Goal: Check status

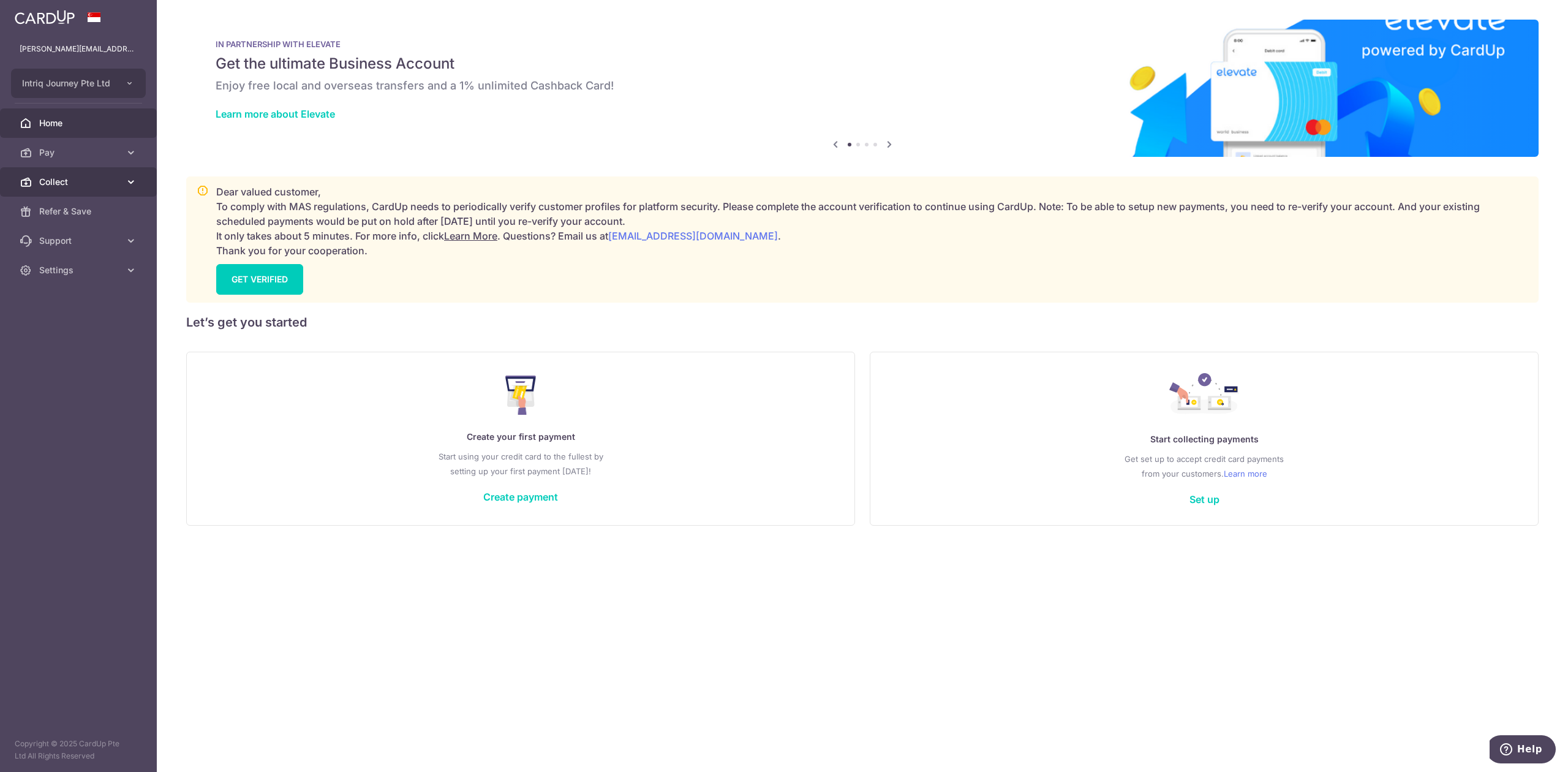
click at [88, 184] on span "Collect" at bounding box center [79, 181] width 80 height 12
click at [88, 217] on span "Dashboard" at bounding box center [79, 211] width 80 height 12
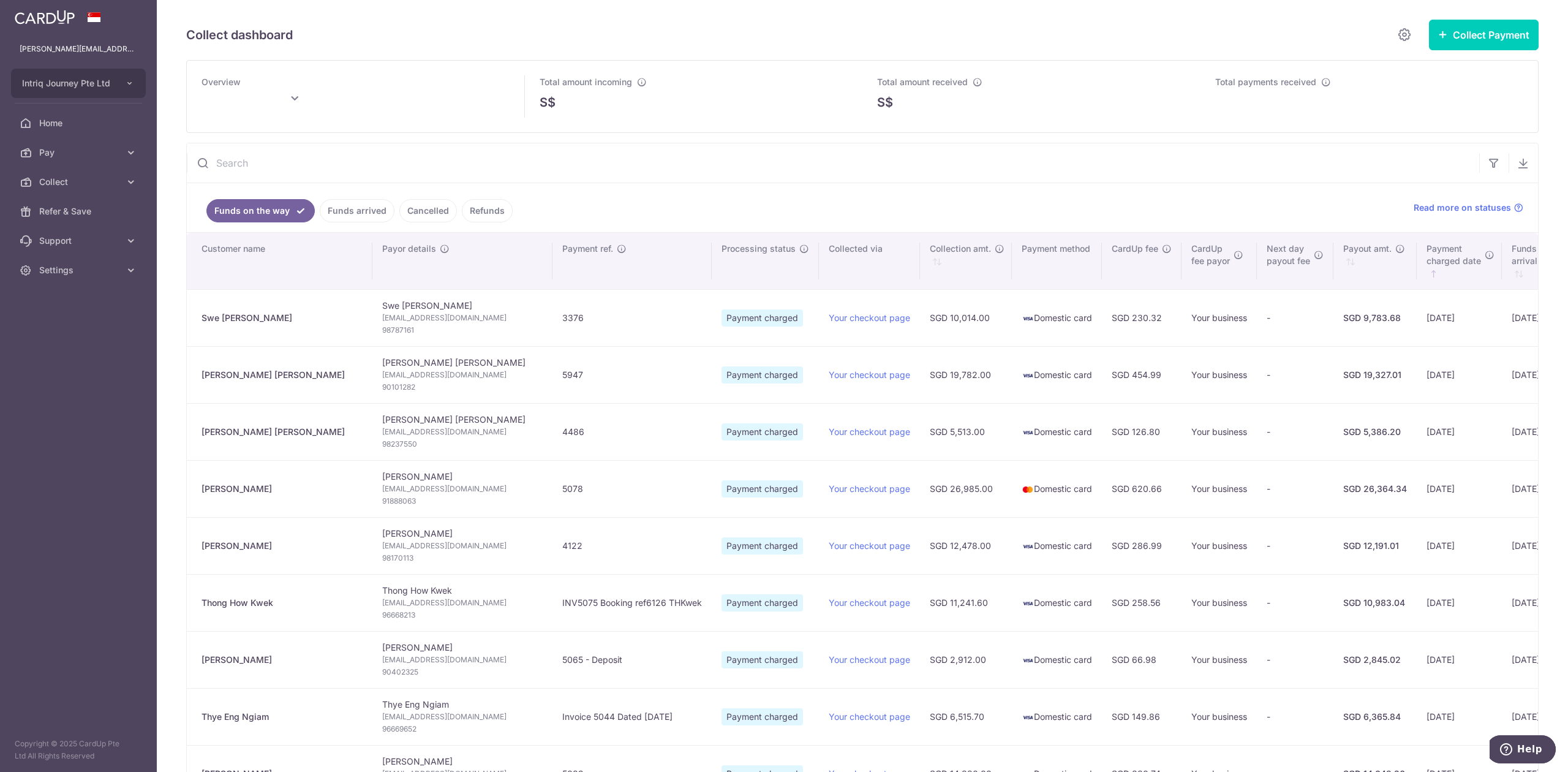
type input "September 2025"
type input "[DATE]"
click at [346, 208] on link "Funds arrived" at bounding box center [357, 210] width 75 height 23
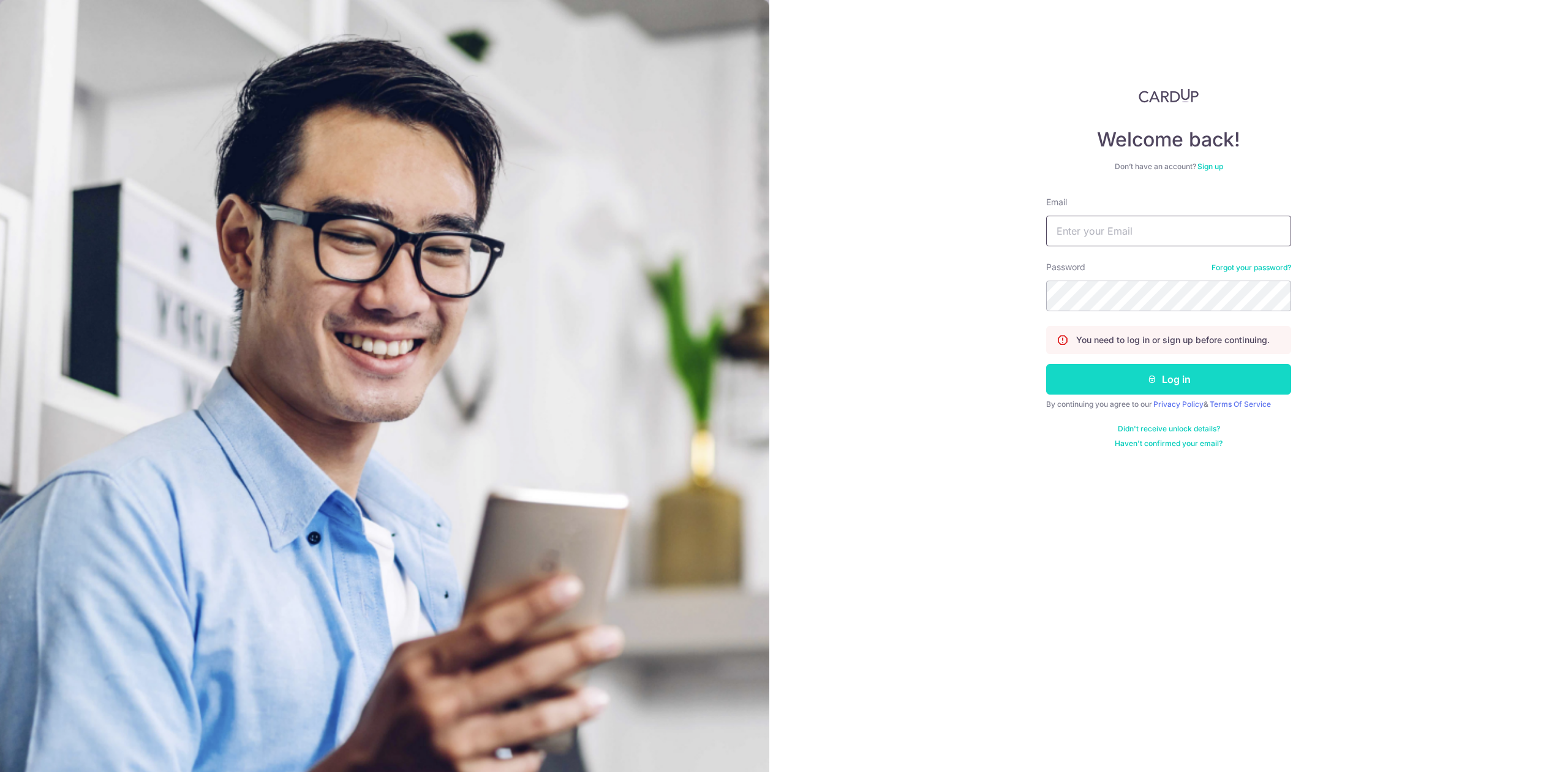
type input "[PERSON_NAME][EMAIL_ADDRESS][DOMAIN_NAME]"
click at [1145, 370] on button "Log in" at bounding box center [1168, 379] width 245 height 31
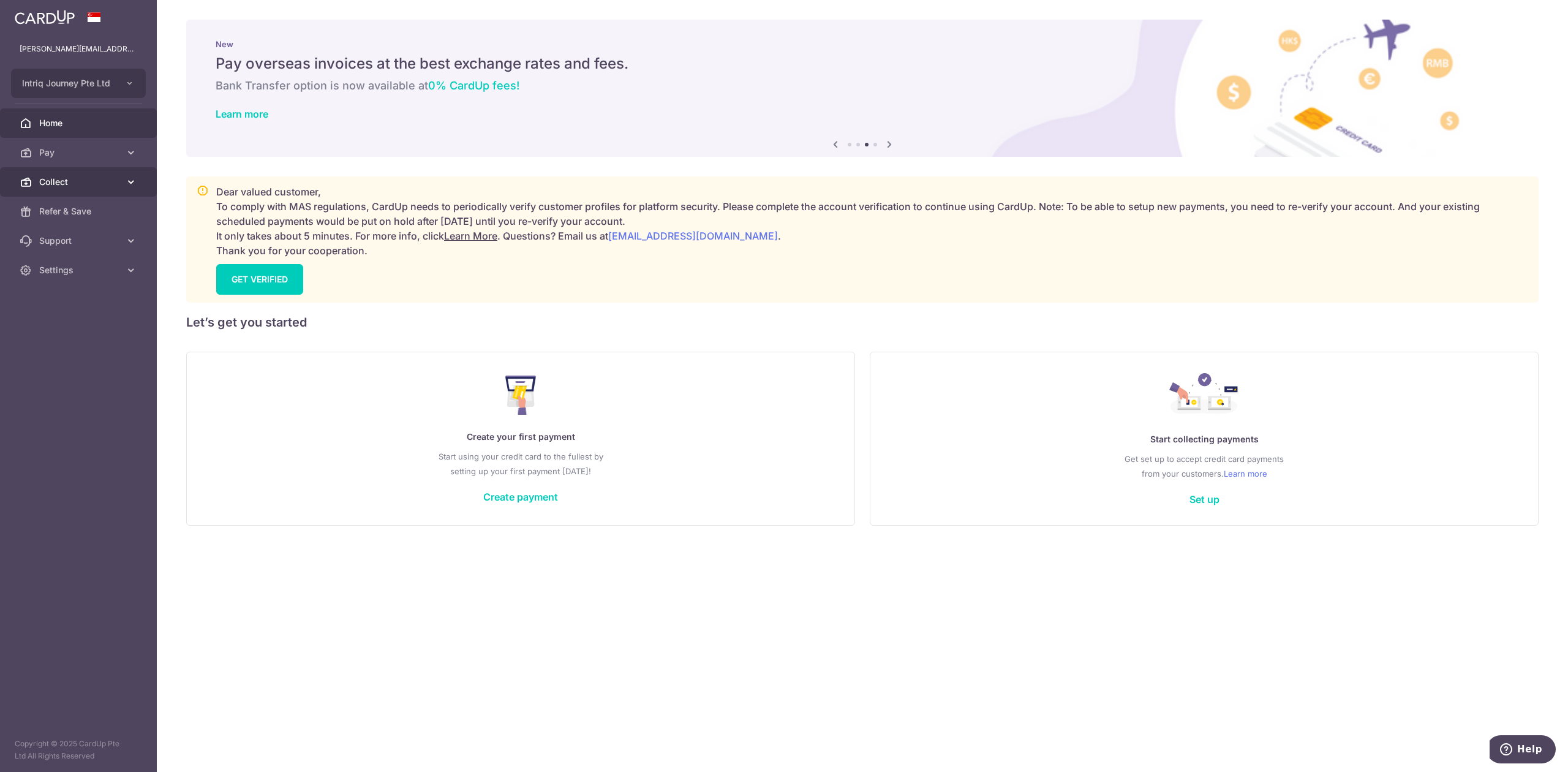
click at [53, 186] on span "Collect" at bounding box center [79, 181] width 80 height 12
click at [62, 206] on span "Dashboard" at bounding box center [79, 211] width 80 height 12
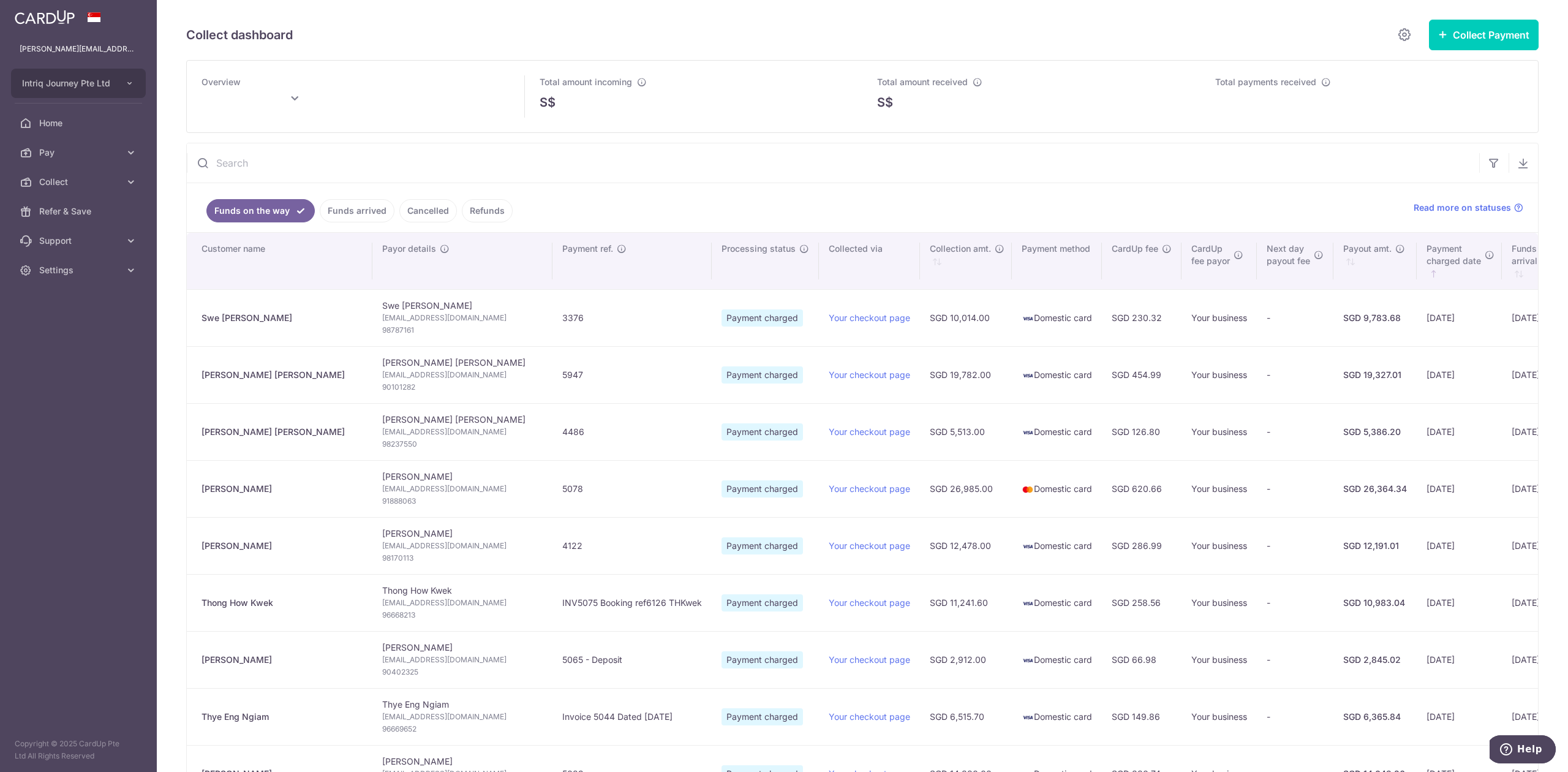
click at [346, 214] on link "Funds arrived" at bounding box center [357, 210] width 75 height 23
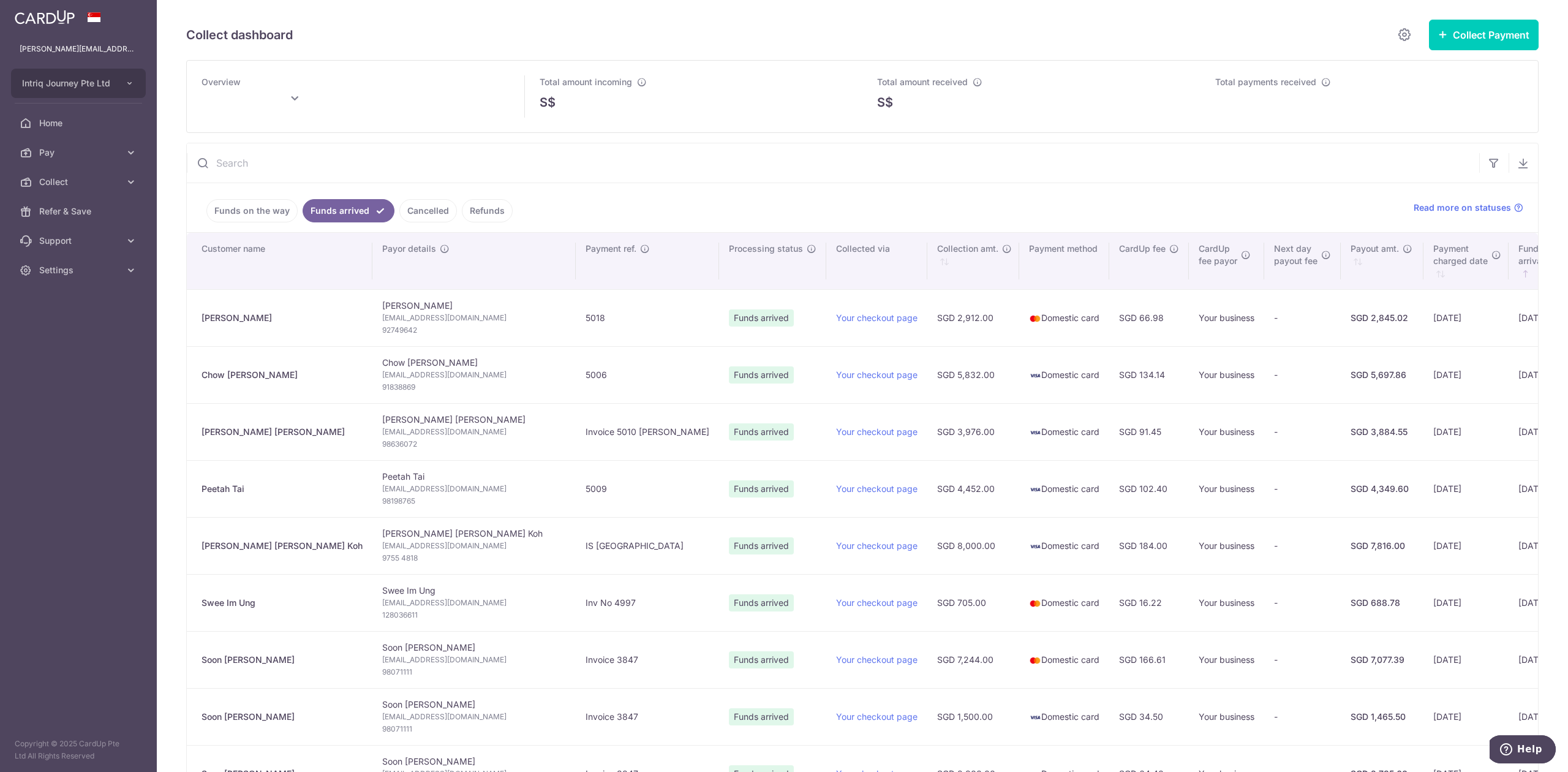
type input "[DATE]"
drag, startPoint x: 237, startPoint y: 319, endPoint x: 192, endPoint y: 329, distance: 46.1
click at [192, 329] on td "[PERSON_NAME]" at bounding box center [279, 317] width 186 height 57
copy div "[PERSON_NAME]"
